Goal: Find contact information: Obtain details needed to contact an individual or organization

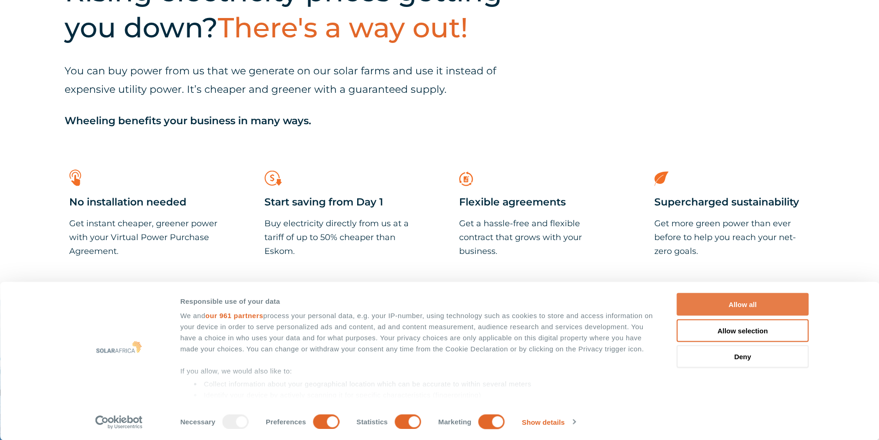
click at [760, 302] on button "Allow all" at bounding box center [743, 304] width 132 height 23
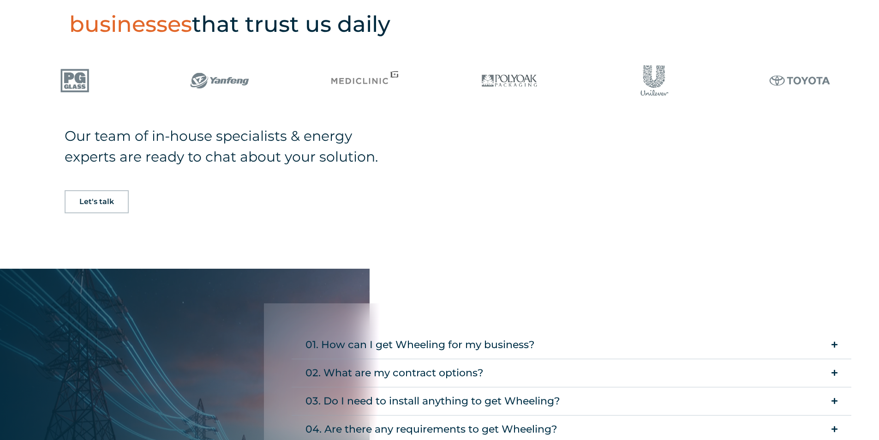
scroll to position [1477, 0]
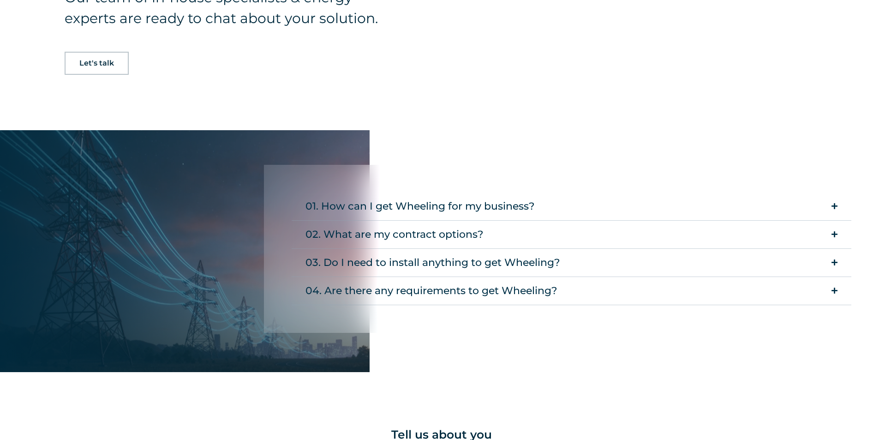
click at [830, 192] on summary "01. How can I get Wheeling for my business?" at bounding box center [572, 206] width 560 height 28
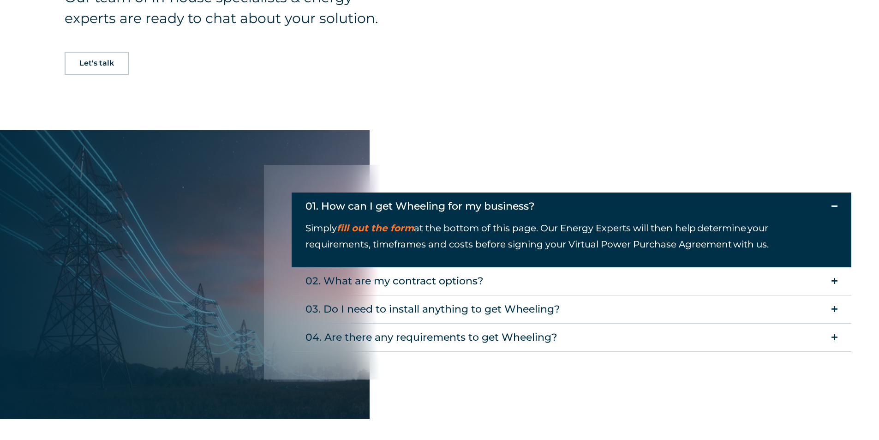
click at [830, 192] on summary "01. How can I get Wheeling for my business?" at bounding box center [572, 206] width 560 height 28
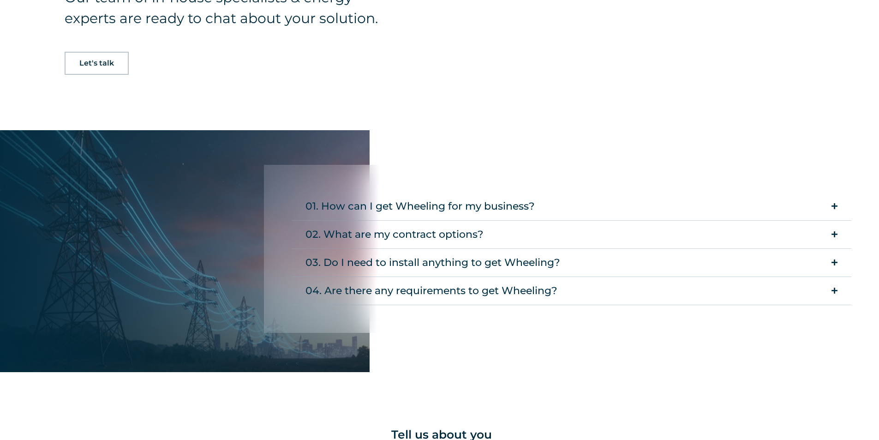
click at [835, 231] on icon "Accordion. Open links with Enter or Space, close with Escape, and navigate with…" at bounding box center [835, 234] width 6 height 7
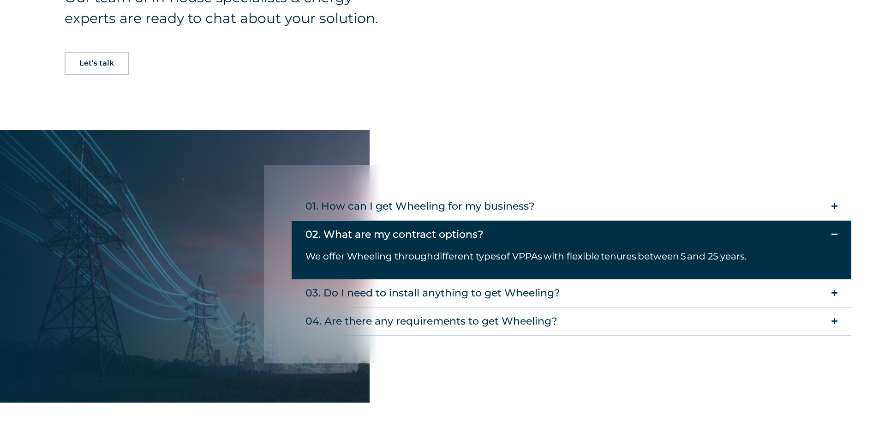
click at [835, 231] on icon "Accordion. Open links with Enter or Space, close with Escape, and navigate with…" at bounding box center [835, 234] width 6 height 7
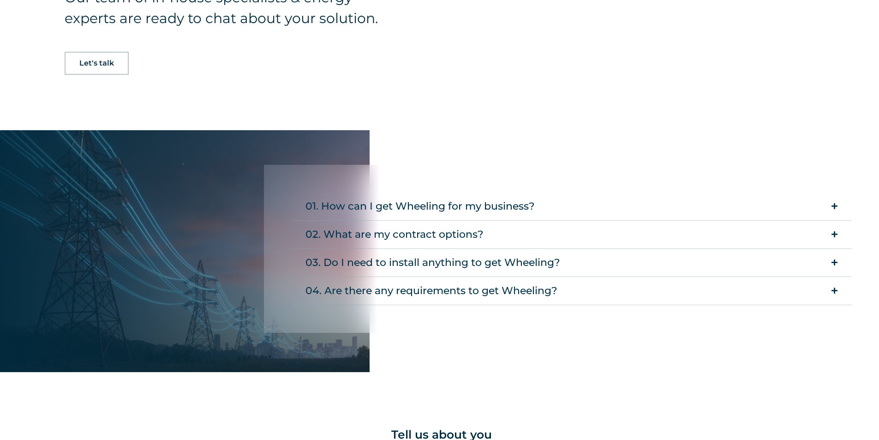
click at [836, 259] on icon "Accordion. Open links with Enter or Space, close with Escape, and navigate with…" at bounding box center [835, 262] width 6 height 7
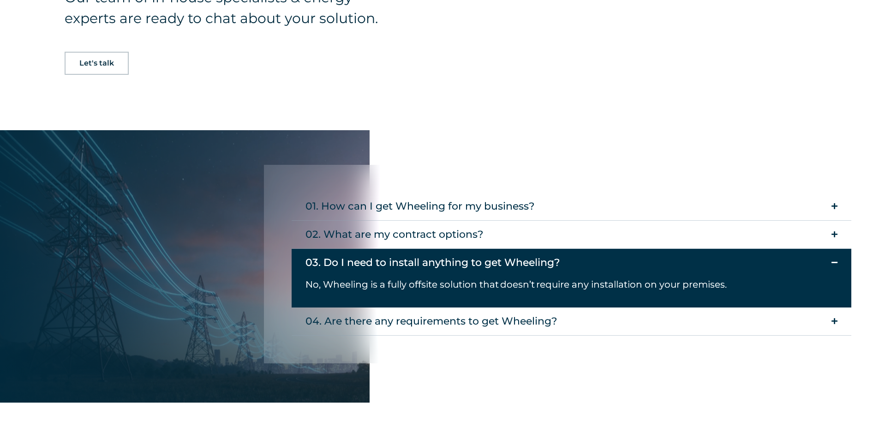
click at [836, 259] on icon "Accordion. Open links with Enter or Space, close with Escape, and navigate with…" at bounding box center [835, 262] width 6 height 7
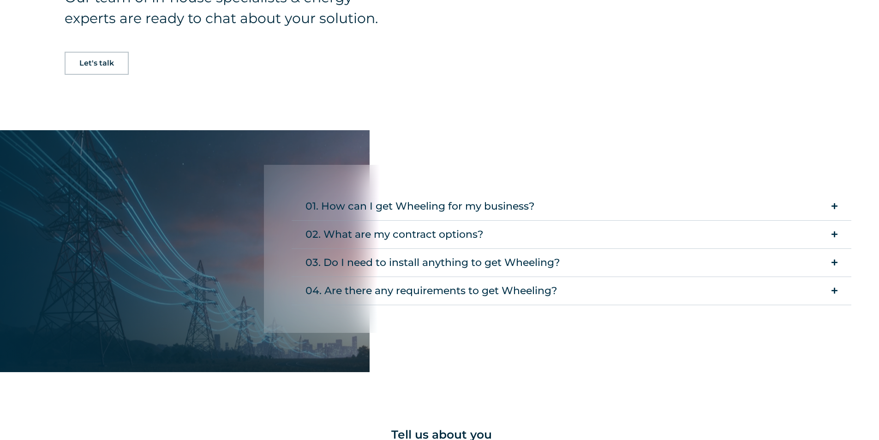
click at [836, 287] on icon "Accordion. Open links with Enter or Space, close with Escape, and navigate with…" at bounding box center [835, 290] width 6 height 7
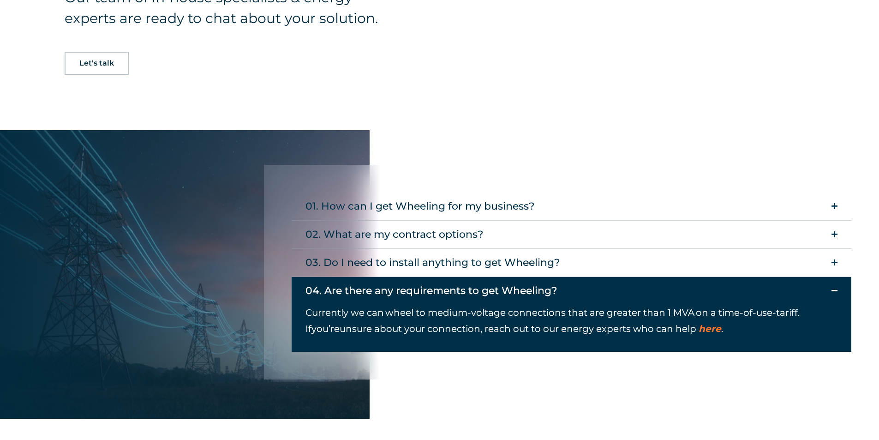
click at [836, 287] on icon "Accordion. Open links with Enter or Space, close with Escape, and navigate with…" at bounding box center [835, 290] width 6 height 7
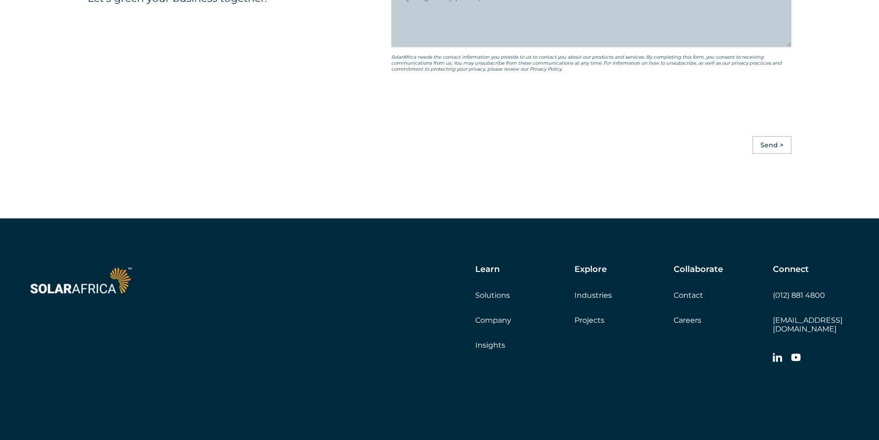
scroll to position [2116, 0]
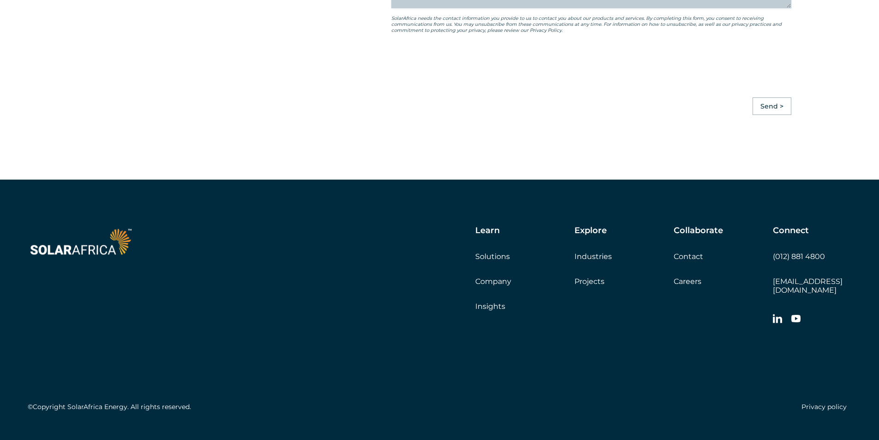
click at [599, 277] on link "Projects" at bounding box center [590, 281] width 30 height 9
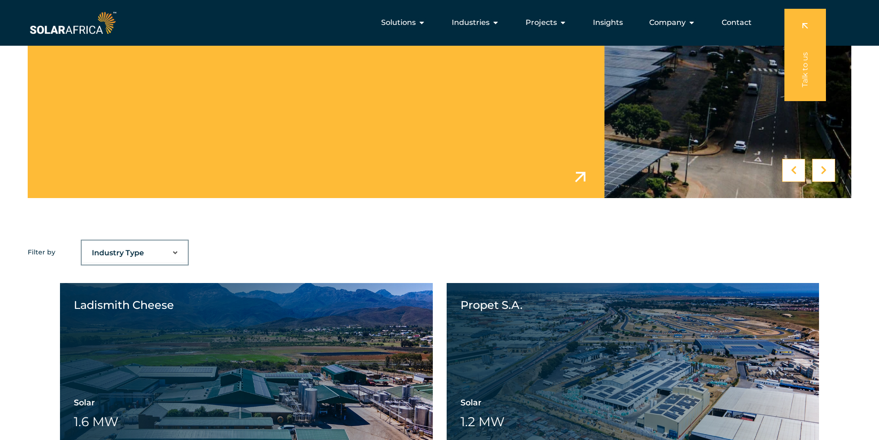
scroll to position [462, 0]
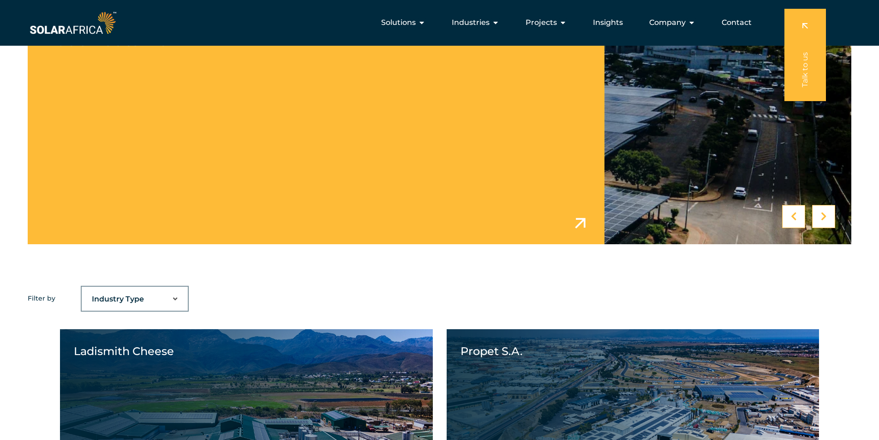
click at [173, 302] on select "Industry Type Agriculture Automotive Corporate Parks FMCG Food Processing Hospi…" at bounding box center [135, 299] width 106 height 18
select select "40"
click at [82, 290] on select "Industry Type Agriculture Automotive Corporate Parks FMCG Food Processing Hospi…" at bounding box center [135, 299] width 106 height 18
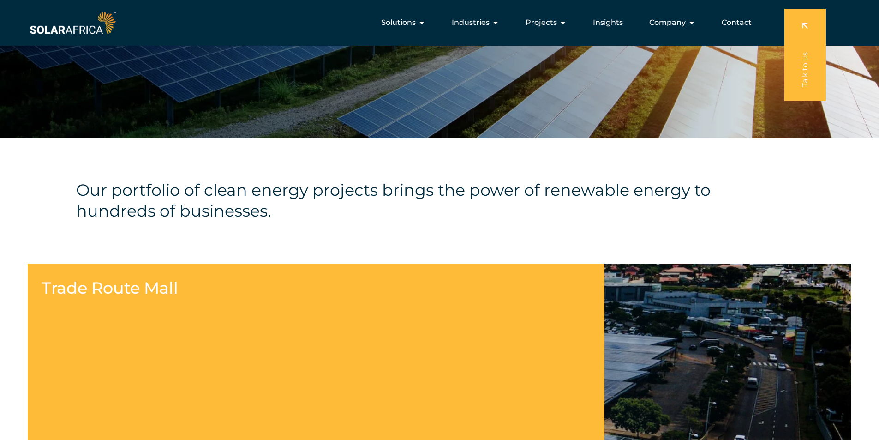
scroll to position [0, 0]
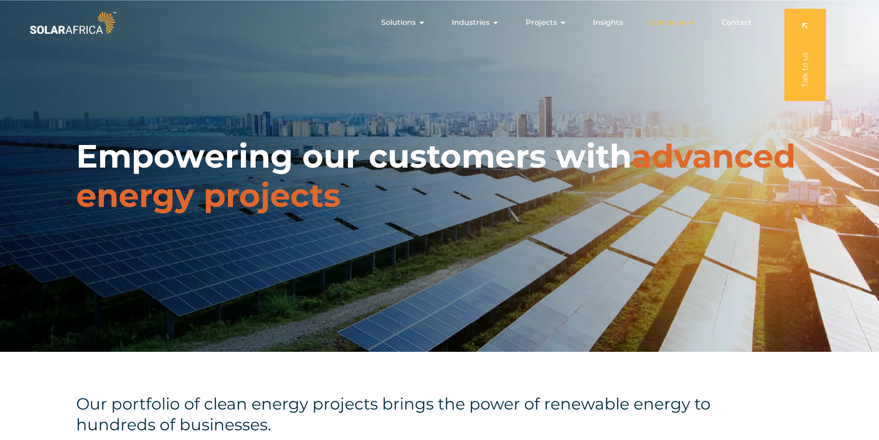
click at [674, 26] on span "Company" at bounding box center [667, 22] width 36 height 11
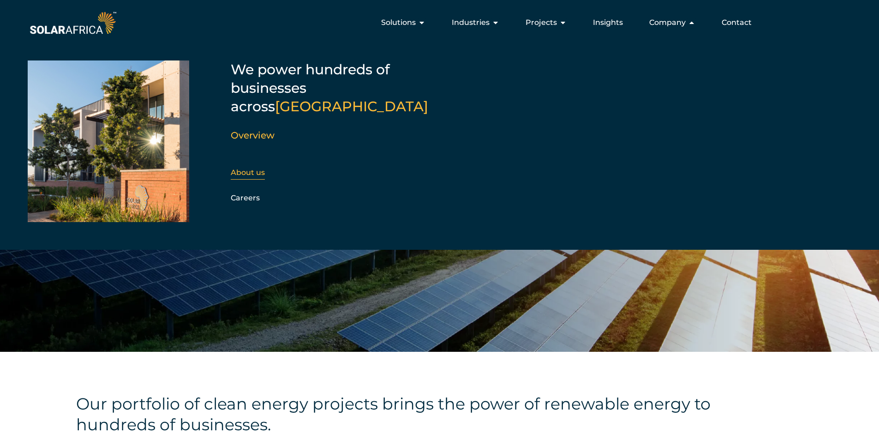
click at [242, 168] on link "About us" at bounding box center [248, 172] width 34 height 9
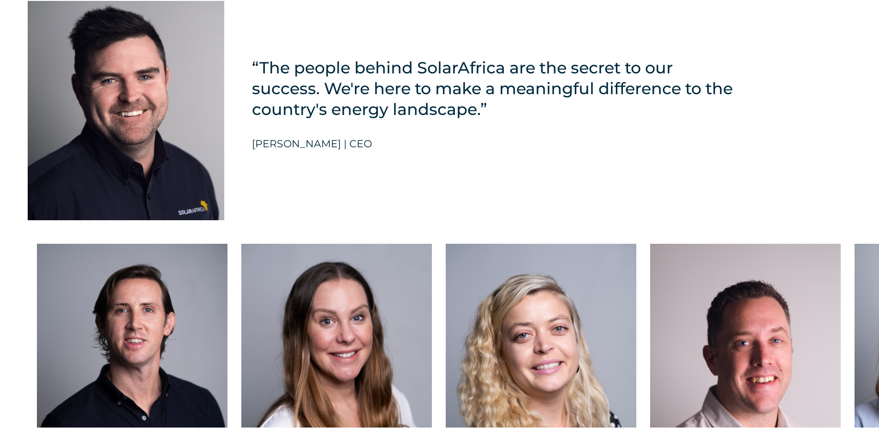
scroll to position [2308, 0]
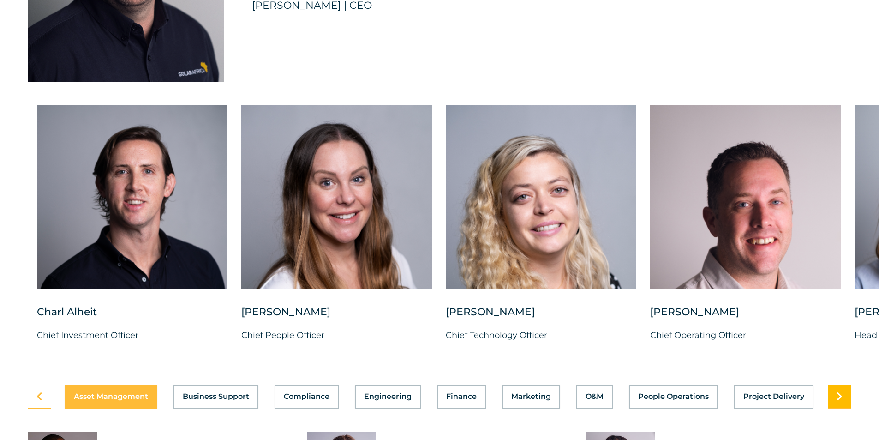
click at [849, 390] on link at bounding box center [840, 396] width 24 height 24
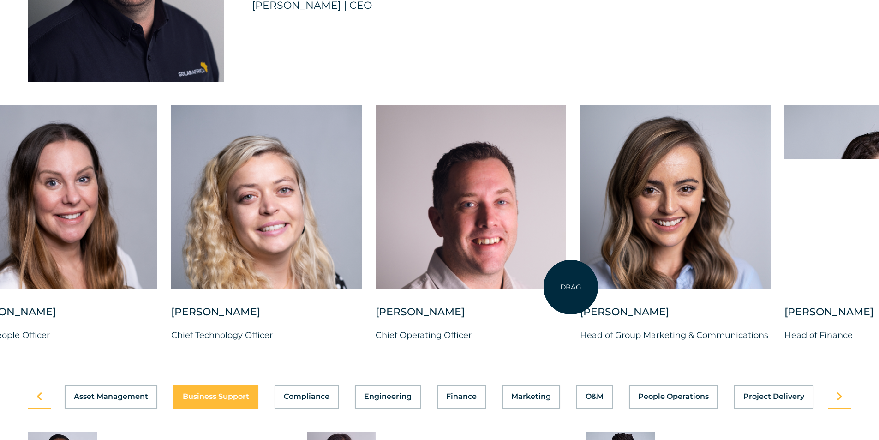
drag, startPoint x: 846, startPoint y: 282, endPoint x: 571, endPoint y: 287, distance: 274.7
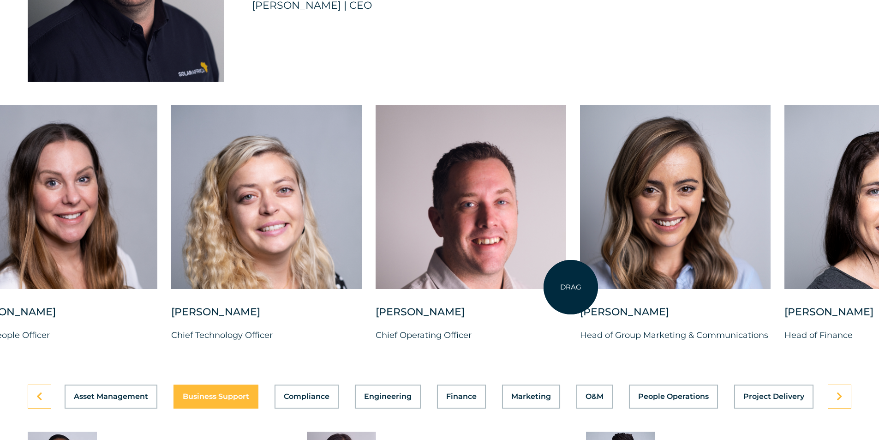
click at [571, 287] on div "Charl Alheit Chief Investment Officer Candice Seggie Chief People Officer Suné …" at bounding box center [579, 231] width 1709 height 252
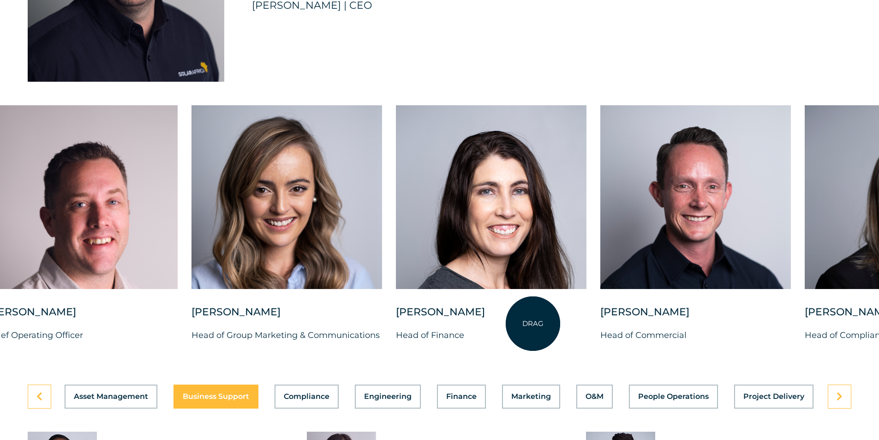
drag, startPoint x: 787, startPoint y: 324, endPoint x: 533, endPoint y: 324, distance: 254.3
click at [533, 328] on p "Head of Finance" at bounding box center [491, 335] width 191 height 14
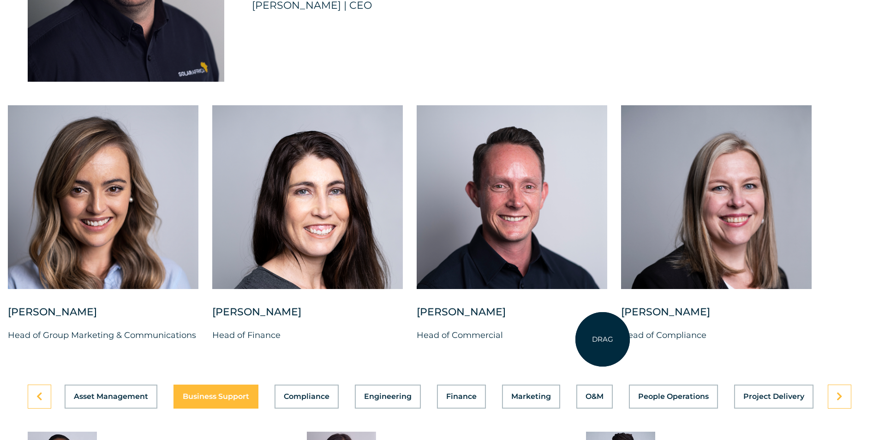
drag, startPoint x: 748, startPoint y: 341, endPoint x: 603, endPoint y: 339, distance: 145.4
click at [603, 339] on div "Charl Alheit Chief Investment Officer Candice Seggie Chief People Officer Suné …" at bounding box center [7, 231] width 1709 height 252
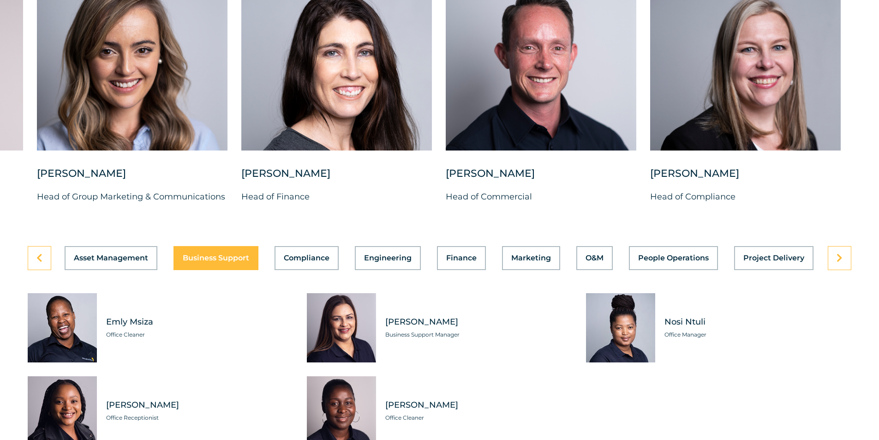
scroll to position [2538, 0]
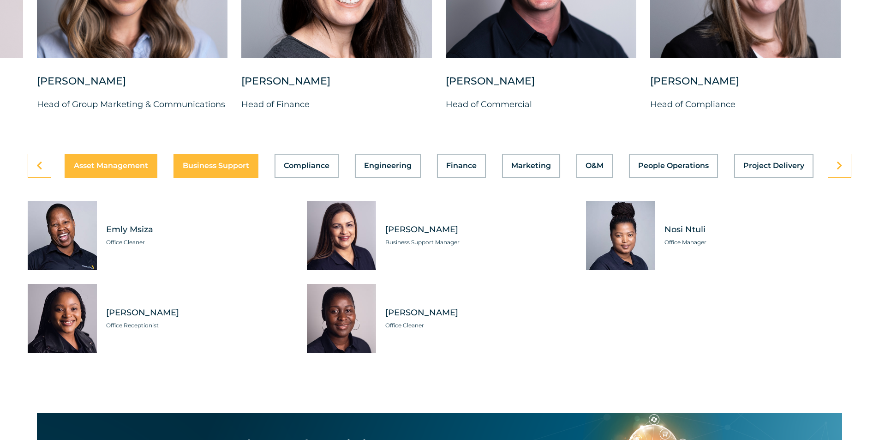
click at [125, 162] on span "Asset Management" at bounding box center [111, 165] width 74 height 7
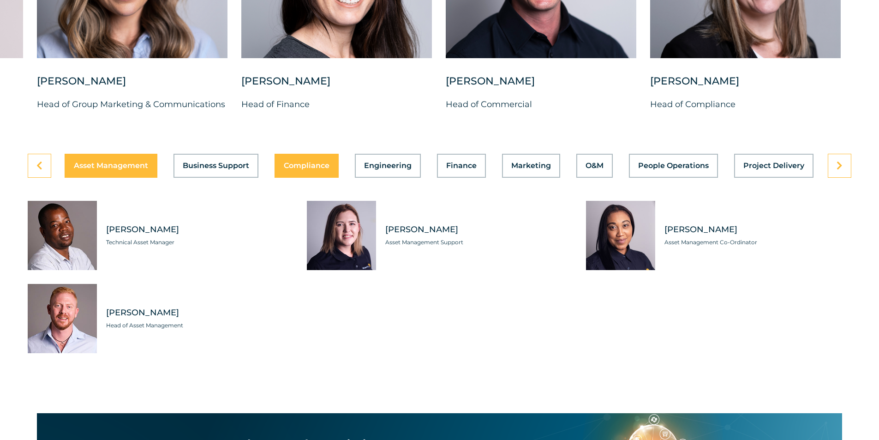
click at [315, 162] on span "Compliance" at bounding box center [307, 165] width 46 height 7
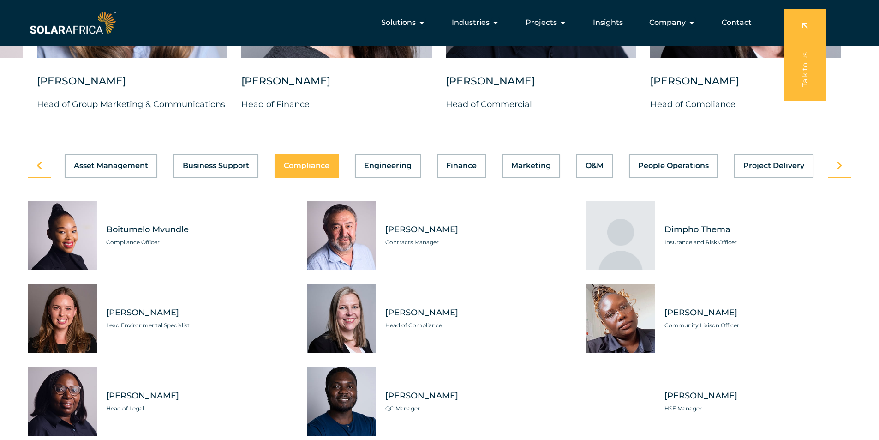
scroll to position [2446, 0]
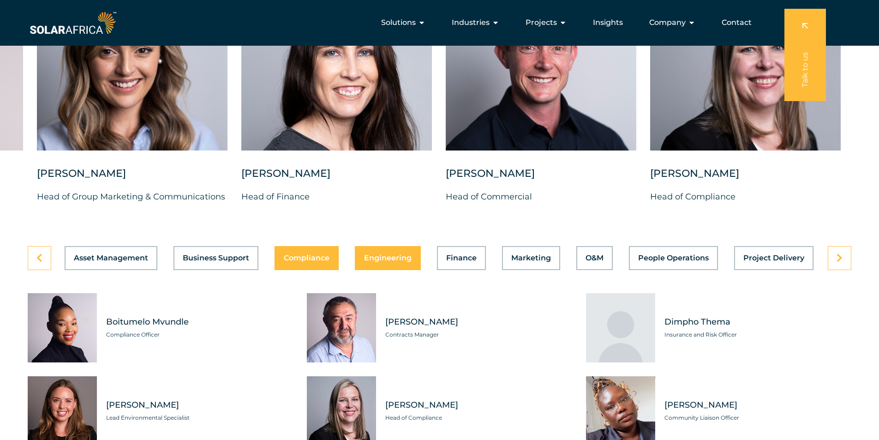
click at [398, 254] on span "Engineering" at bounding box center [388, 257] width 48 height 7
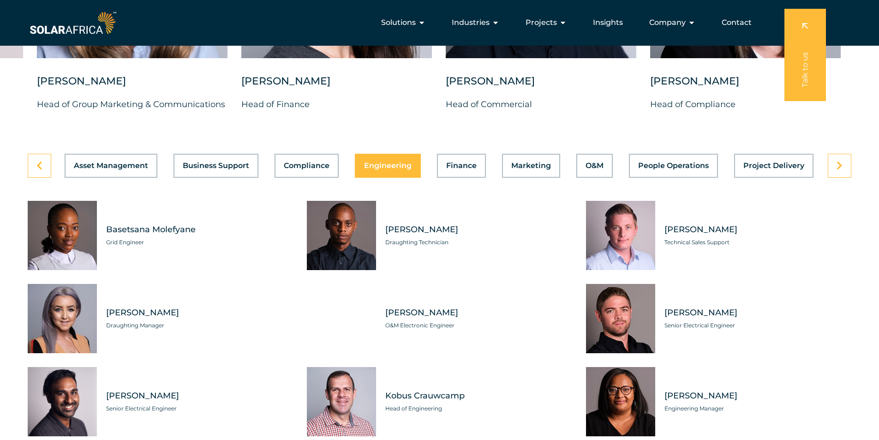
scroll to position [2400, 0]
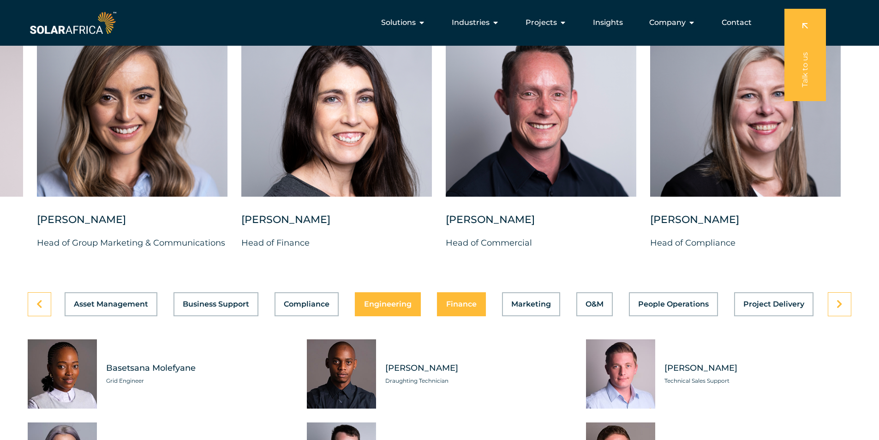
click at [463, 292] on div "Asset Management Business Support Compliance Engineering Finance Marketing O&M …" at bounding box center [440, 304] width 824 height 24
click at [465, 303] on button "Finance" at bounding box center [461, 304] width 49 height 24
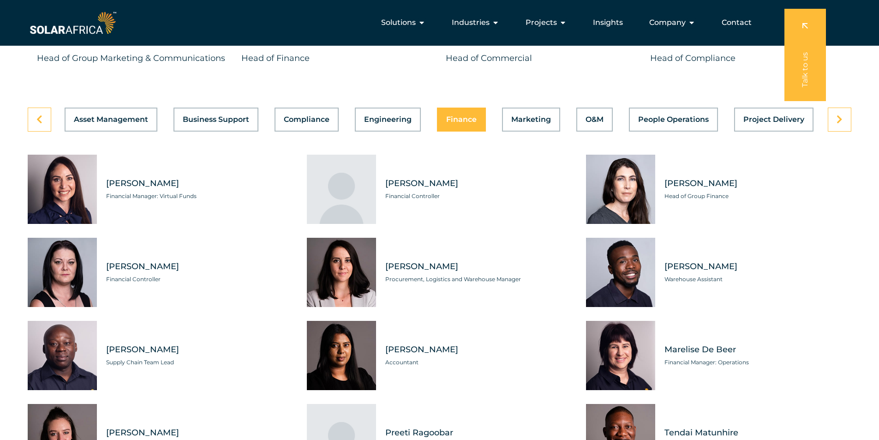
scroll to position [2308, 0]
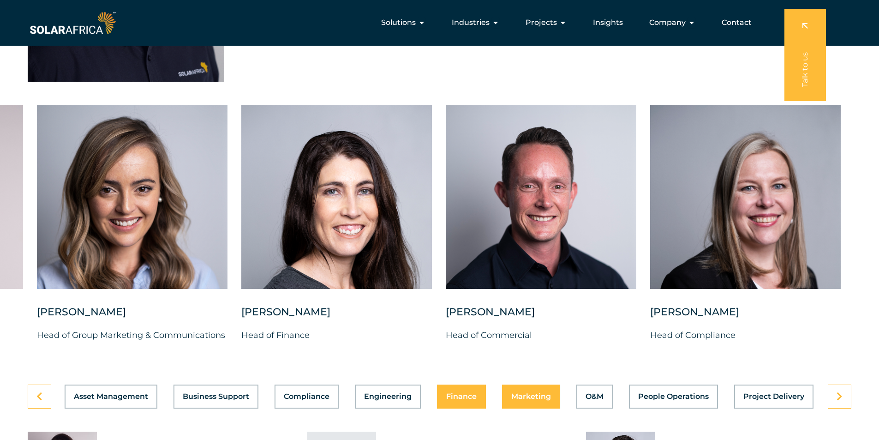
click at [540, 393] on span "Marketing" at bounding box center [531, 396] width 40 height 7
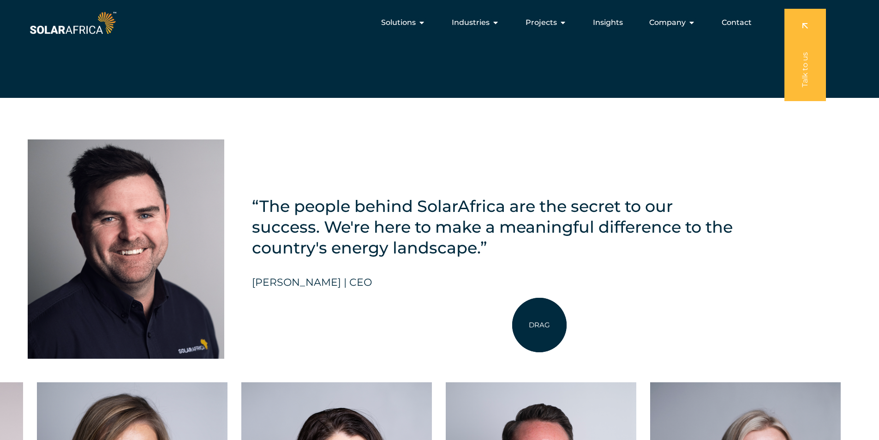
scroll to position [1985, 0]
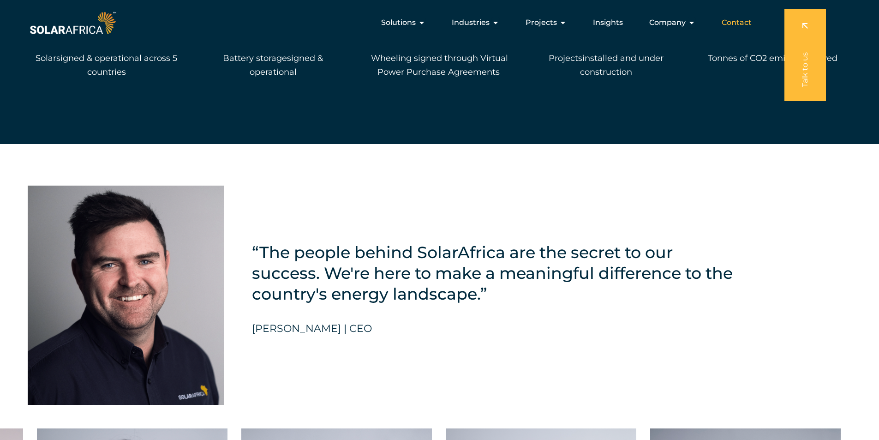
click at [747, 22] on span "Contact" at bounding box center [737, 22] width 30 height 11
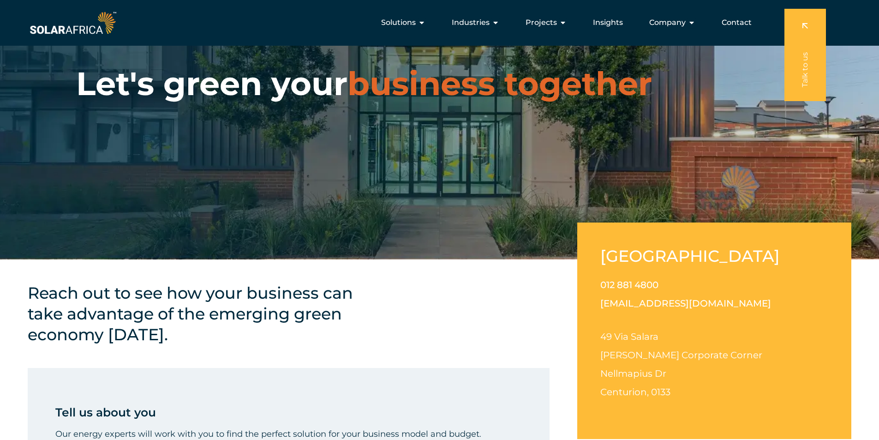
scroll to position [46, 0]
